Goal: Transaction & Acquisition: Purchase product/service

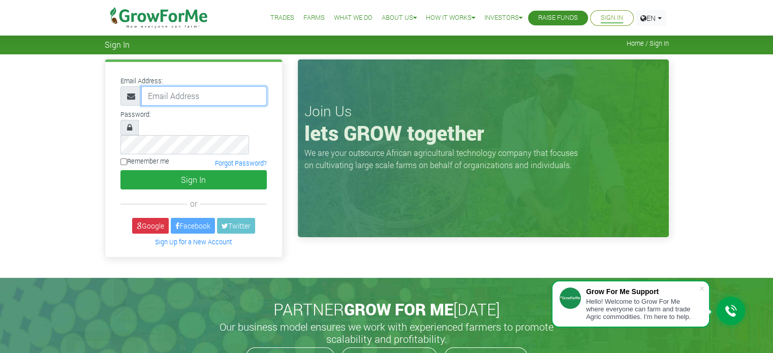
type input "[EMAIL_ADDRESS][DOMAIN_NAME]"
click at [138, 157] on label "Remember me" at bounding box center [144, 162] width 49 height 10
click at [127, 159] on input "Remember me" at bounding box center [123, 162] width 7 height 7
checkbox input "true"
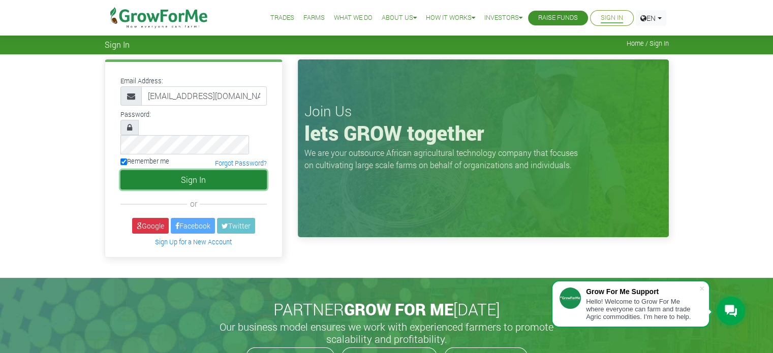
click at [156, 170] on button "Sign In" at bounding box center [193, 179] width 146 height 19
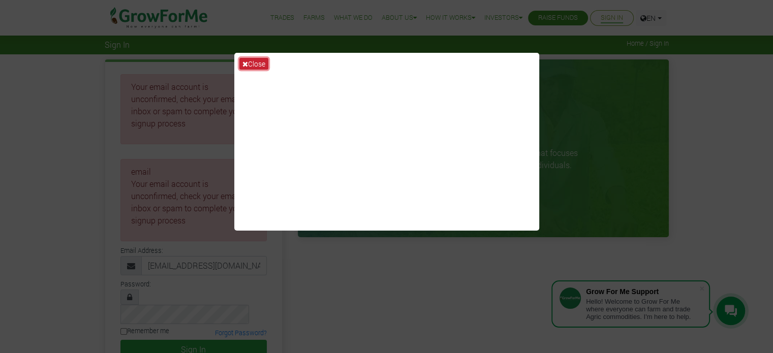
click at [253, 65] on button "Close" at bounding box center [253, 64] width 29 height 12
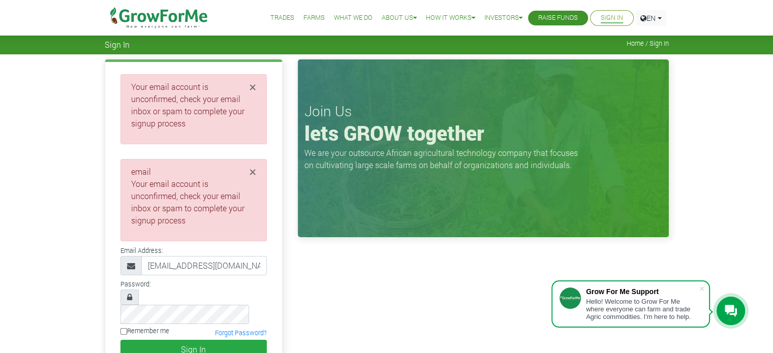
click at [602, 17] on link "Sign In" at bounding box center [612, 18] width 22 height 11
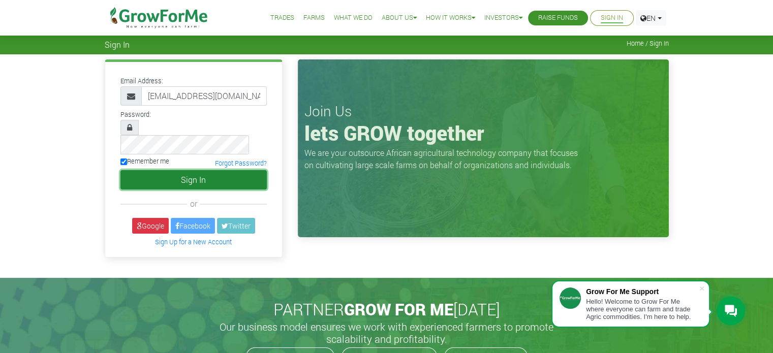
click at [155, 170] on button "Sign In" at bounding box center [193, 179] width 146 height 19
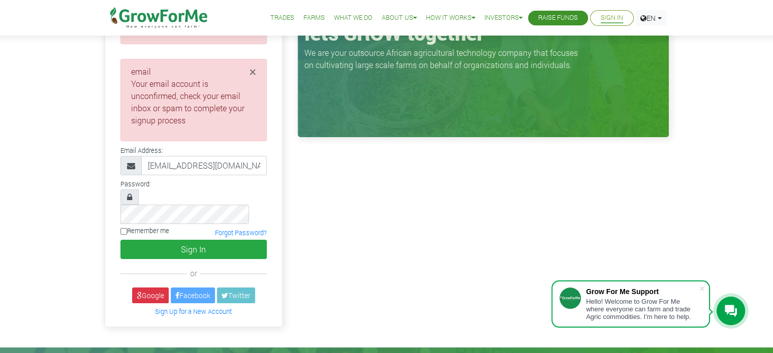
scroll to position [102, 0]
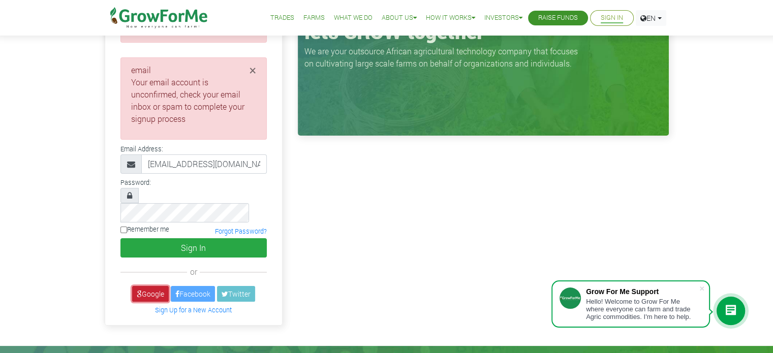
click at [156, 286] on link "Google" at bounding box center [150, 294] width 37 height 16
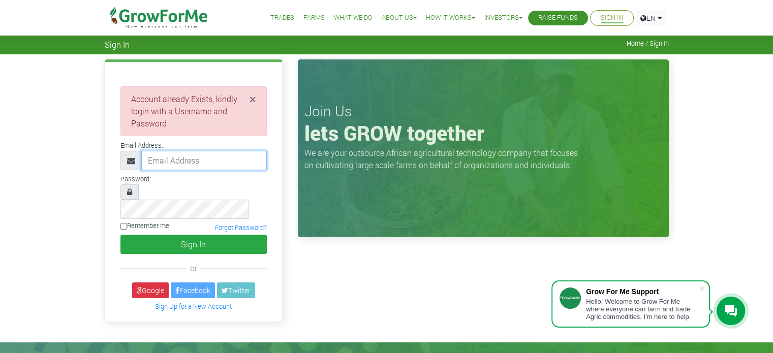
type input "crommwell4@gmail.com"
click at [155, 16] on img at bounding box center [159, 18] width 104 height 36
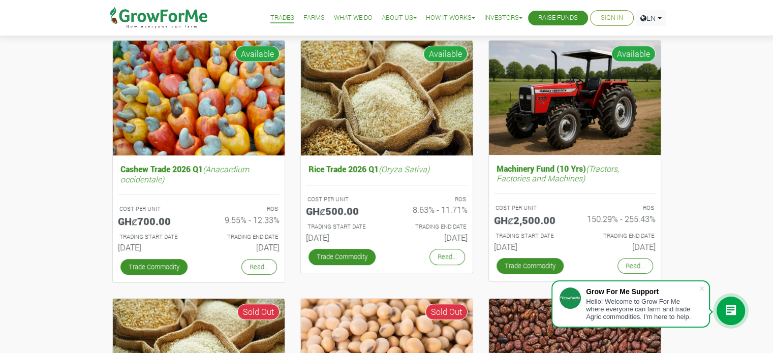
scroll to position [366, 0]
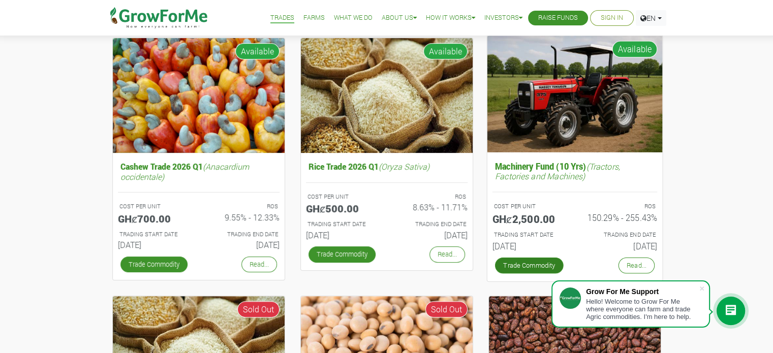
click at [521, 260] on link "Trade Commodity" at bounding box center [529, 266] width 69 height 16
